Goal: Task Accomplishment & Management: Manage account settings

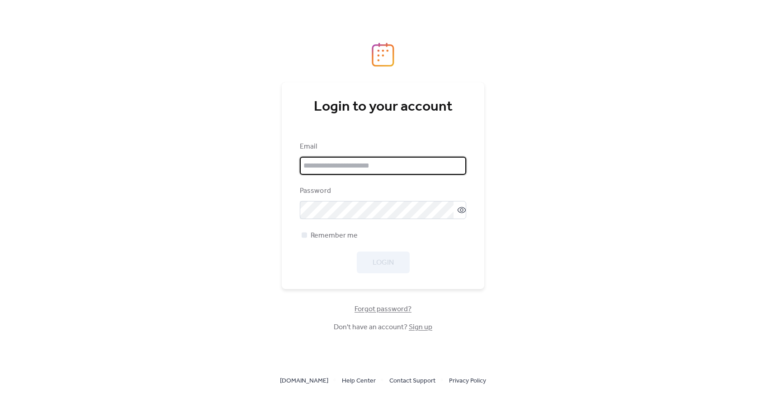
type input "**********"
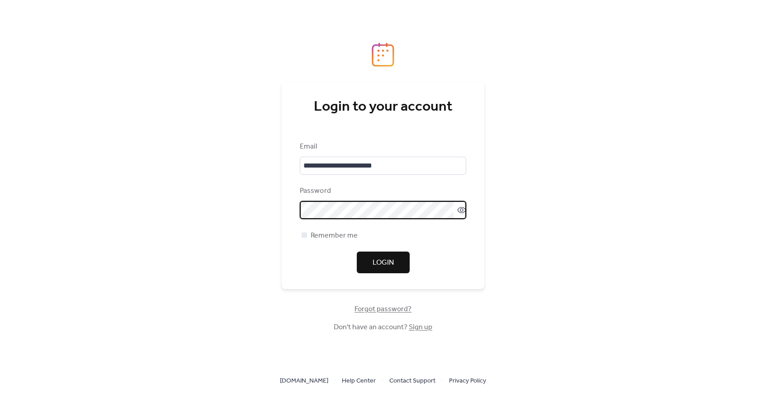
click at [388, 263] on span "Login" at bounding box center [382, 263] width 21 height 11
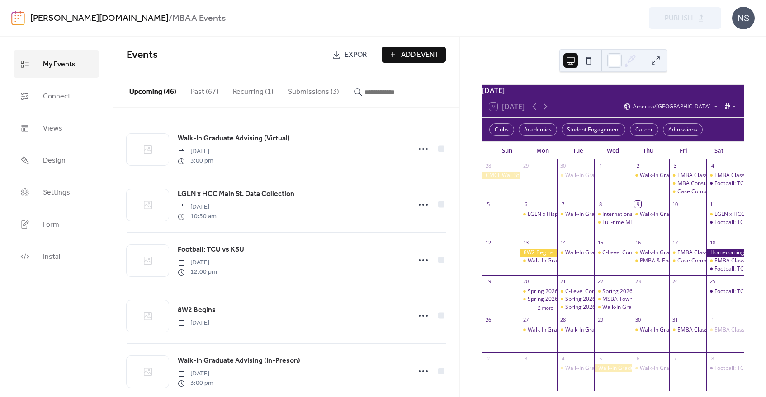
click at [298, 90] on button "Submissions (3)" at bounding box center [314, 89] width 66 height 33
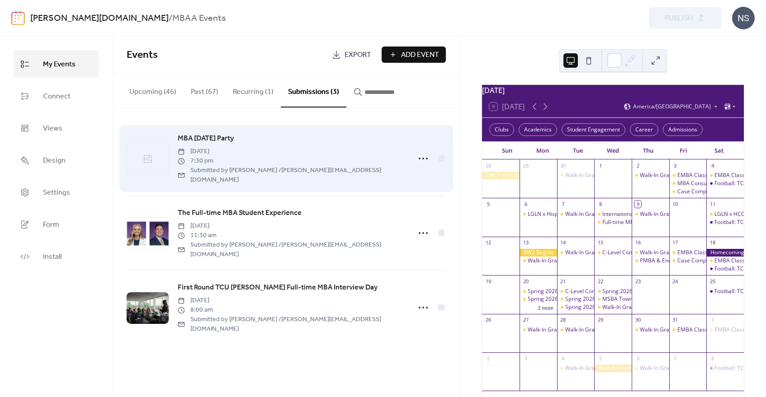
click at [202, 138] on span "MBA [DATE] Party" at bounding box center [206, 138] width 56 height 11
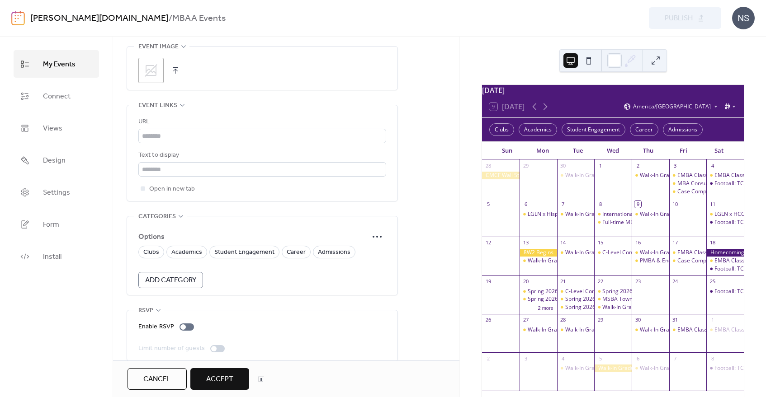
scroll to position [528, 0]
click at [229, 245] on span "Student Engagement" at bounding box center [244, 250] width 60 height 11
click at [216, 376] on span "Accept" at bounding box center [219, 379] width 27 height 11
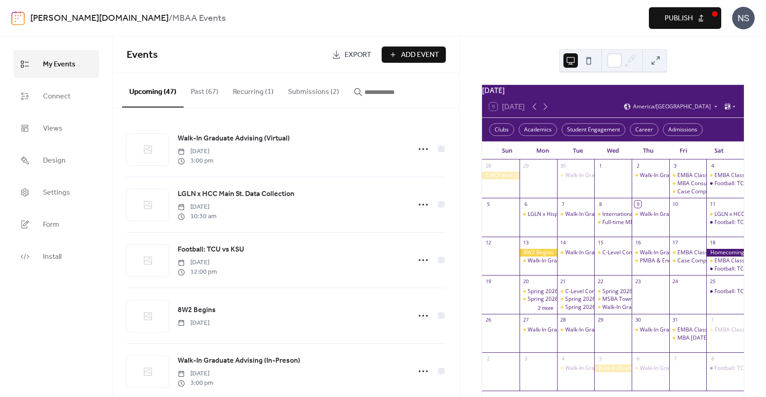
click at [302, 91] on button "Submissions (2)" at bounding box center [314, 89] width 66 height 33
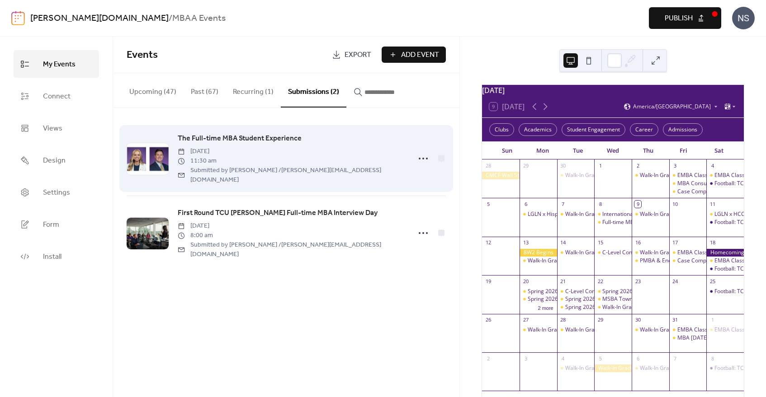
click at [223, 141] on span "The Full-time MBA Student Experience" at bounding box center [240, 138] width 124 height 11
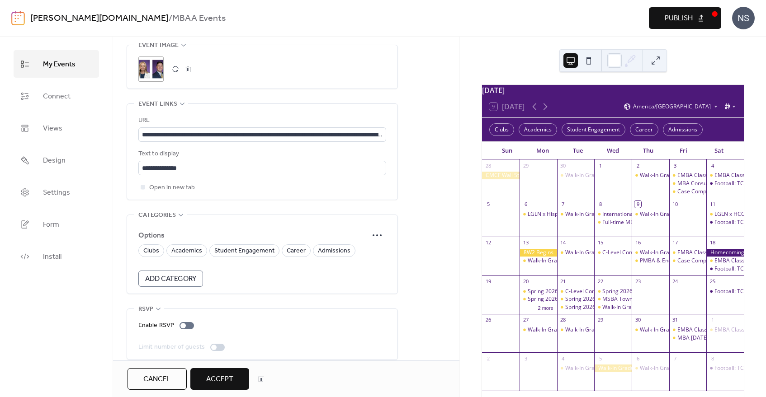
scroll to position [528, 0]
click at [336, 245] on span "Admissions" at bounding box center [334, 250] width 33 height 11
click at [216, 381] on span "Accept" at bounding box center [219, 379] width 27 height 11
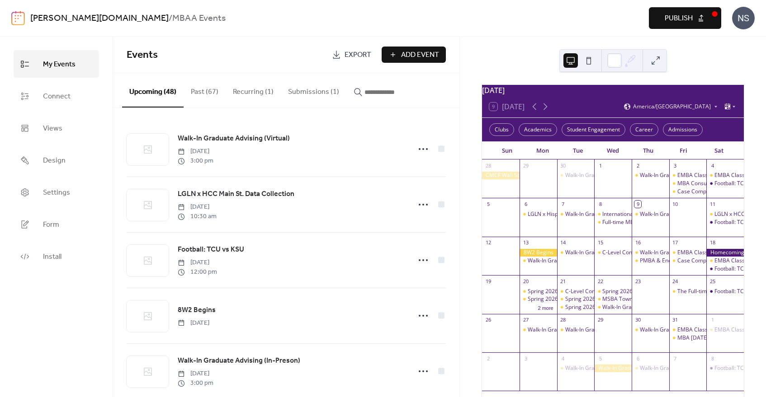
click at [296, 91] on button "Submissions (1)" at bounding box center [314, 89] width 66 height 33
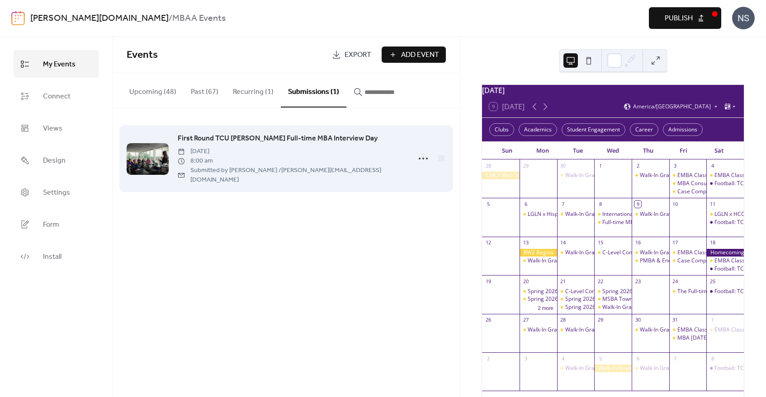
click at [279, 136] on span "First Round TCU [PERSON_NAME] Full-time MBA Interview Day" at bounding box center [278, 138] width 200 height 11
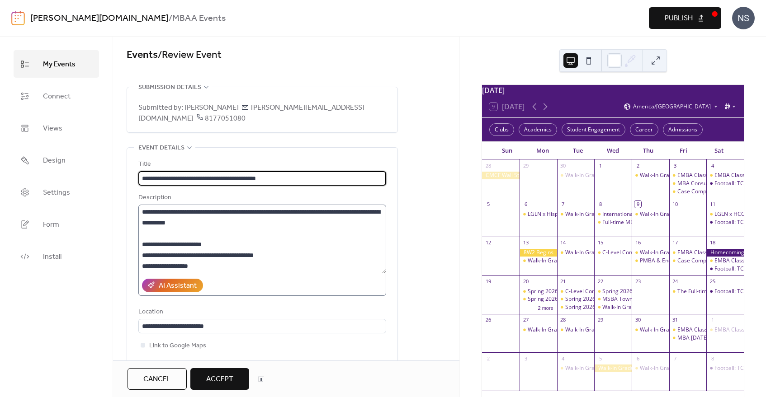
scroll to position [45, 0]
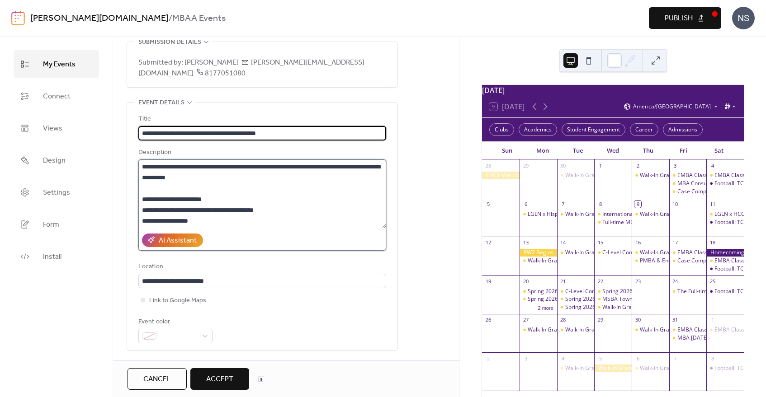
click at [159, 210] on textarea at bounding box center [262, 194] width 248 height 69
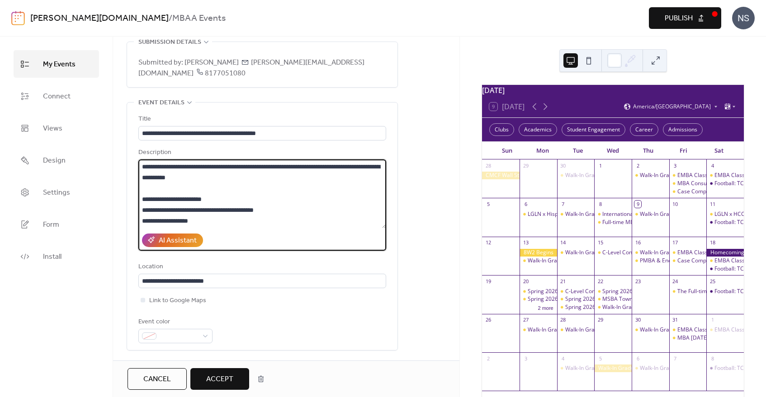
click at [145, 209] on textarea at bounding box center [262, 194] width 248 height 69
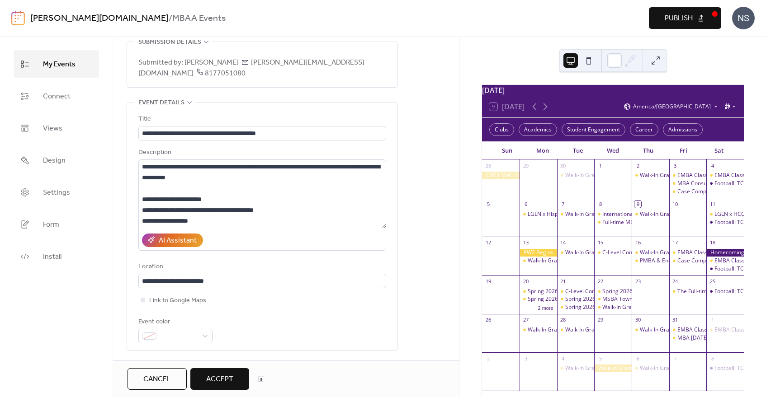
click at [395, 277] on div "**********" at bounding box center [262, 227] width 270 height 248
click at [148, 209] on textarea at bounding box center [262, 194] width 248 height 69
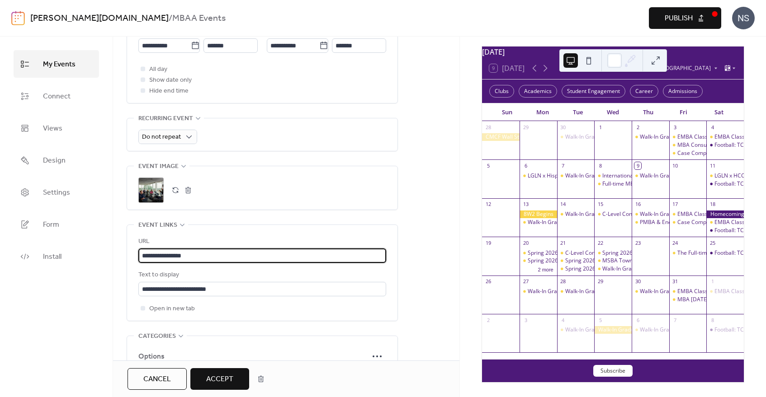
scroll to position [0, 0]
drag, startPoint x: 194, startPoint y: 244, endPoint x: 81, endPoint y: 242, distance: 112.6
click at [86, 242] on div "**********" at bounding box center [383, 217] width 766 height 361
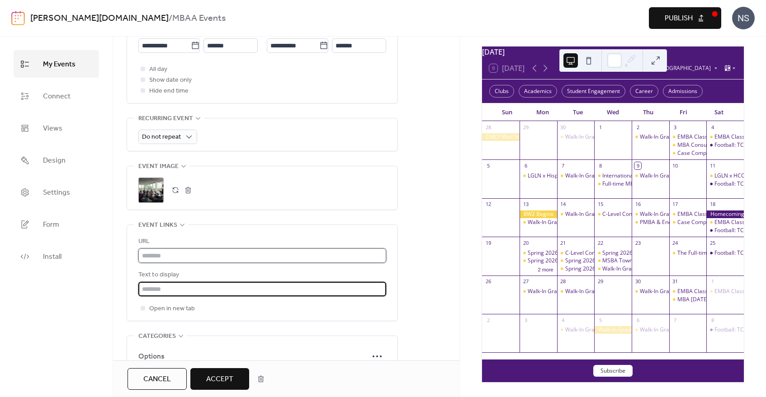
click at [167, 249] on input "text" at bounding box center [262, 256] width 248 height 14
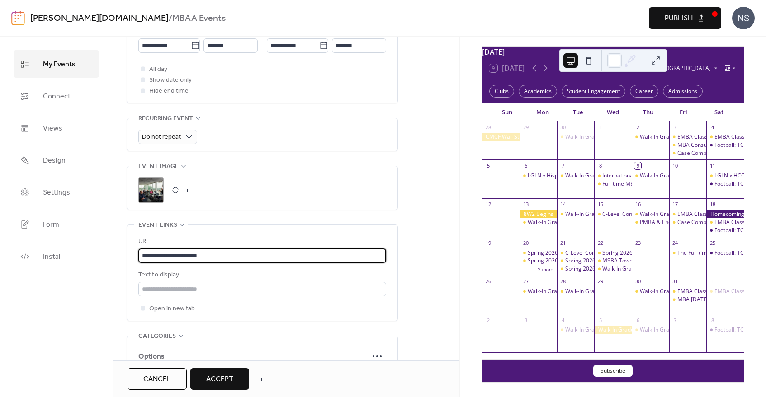
type input "**********"
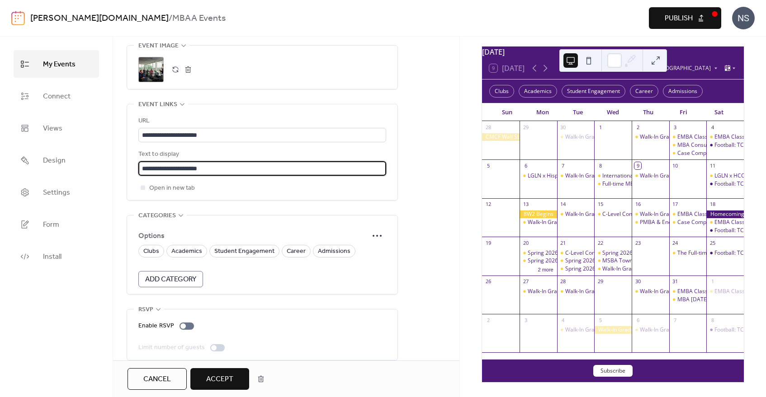
scroll to position [528, 0]
type input "**********"
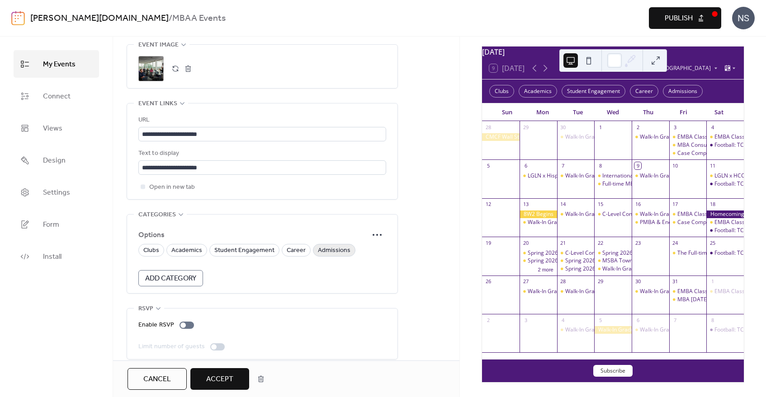
click at [332, 245] on span "Admissions" at bounding box center [334, 250] width 33 height 11
click at [218, 381] on span "Accept" at bounding box center [219, 379] width 27 height 11
